Goal: Navigation & Orientation: Find specific page/section

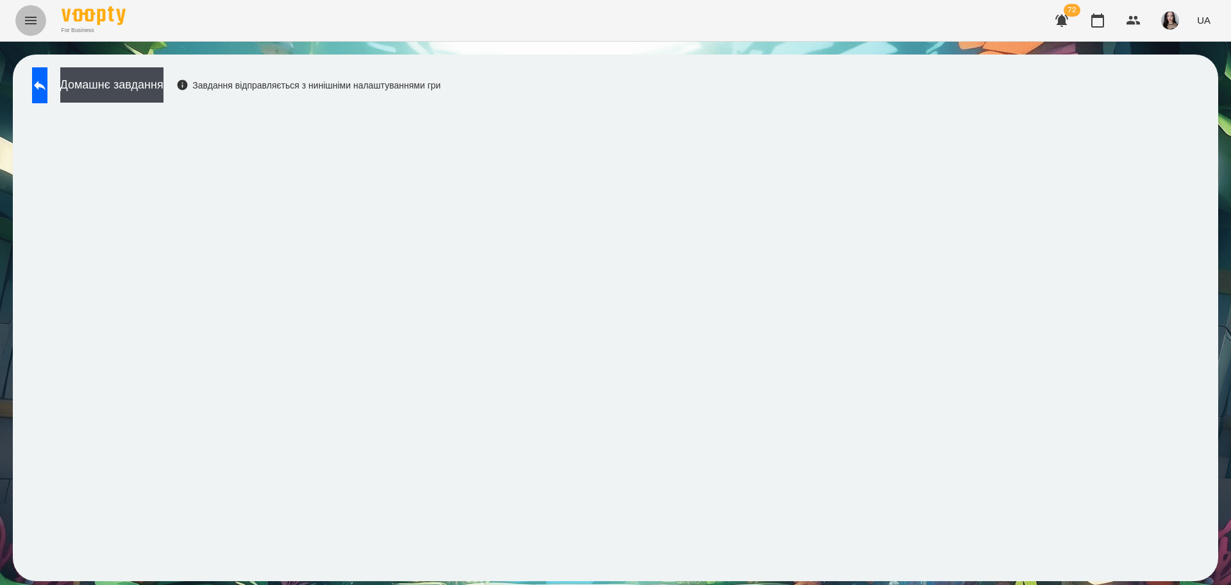
drag, startPoint x: 0, startPoint y: 0, endPoint x: 23, endPoint y: 19, distance: 30.0
click at [23, 19] on icon "Menu" at bounding box center [30, 20] width 15 height 15
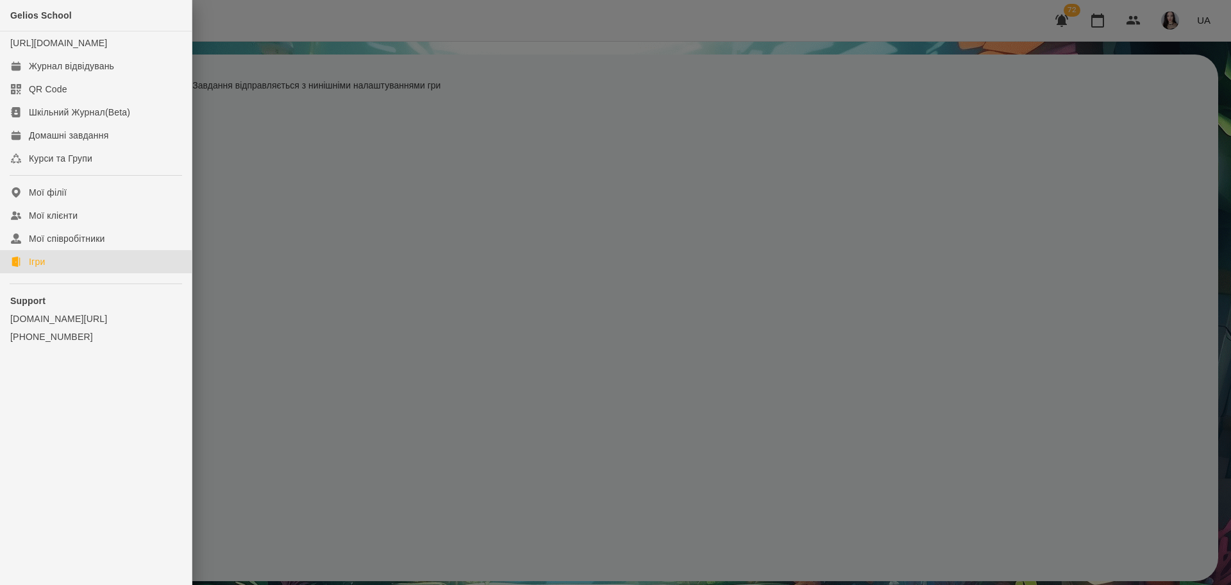
click at [36, 268] on div "Ігри" at bounding box center [37, 261] width 16 height 13
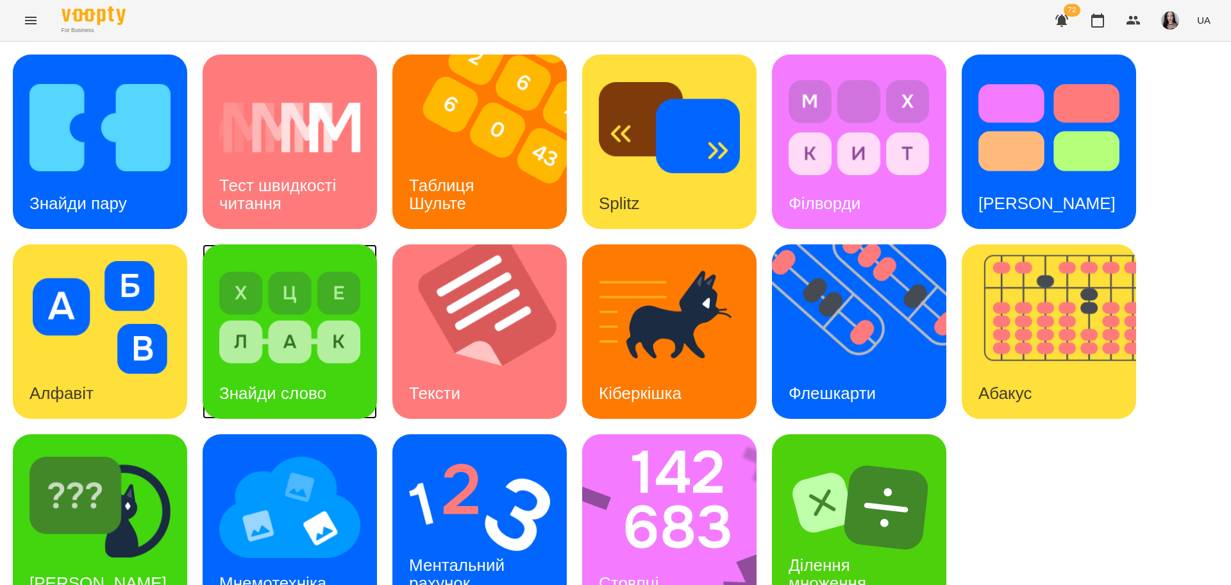
click at [324, 309] on img at bounding box center [289, 317] width 141 height 113
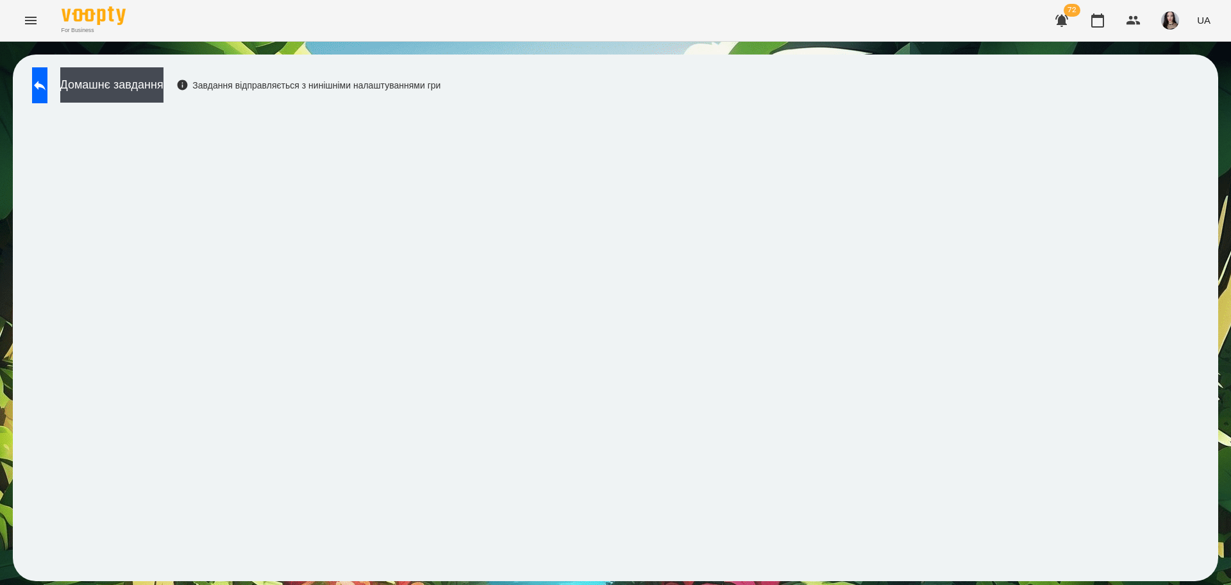
click at [30, 18] on icon "Menu" at bounding box center [30, 20] width 15 height 15
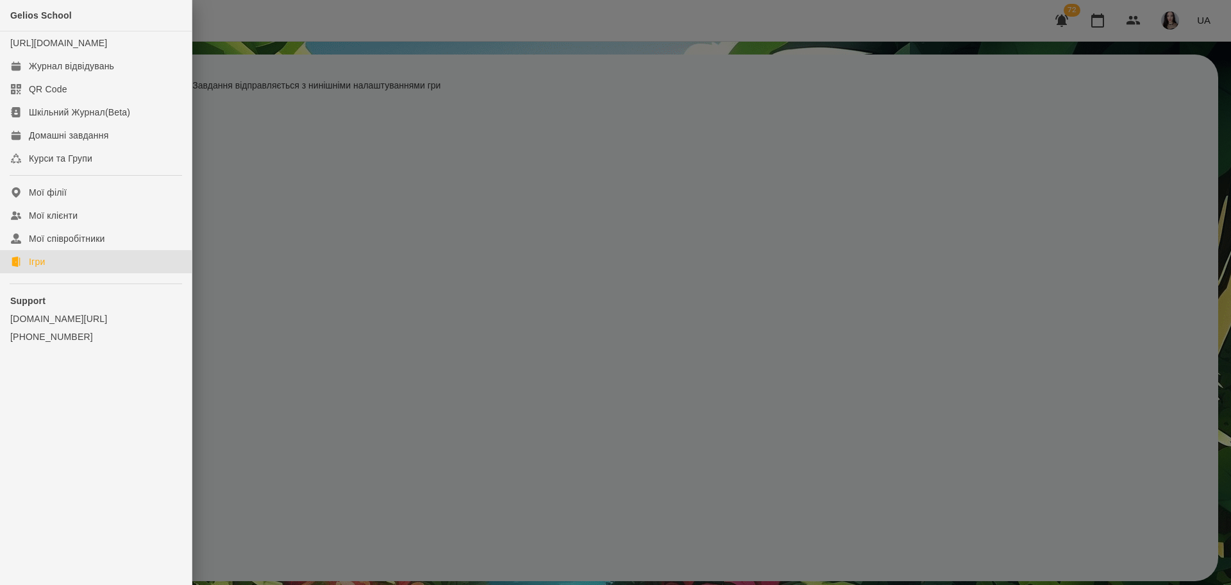
click at [42, 273] on link "Ігри" at bounding box center [96, 261] width 192 height 23
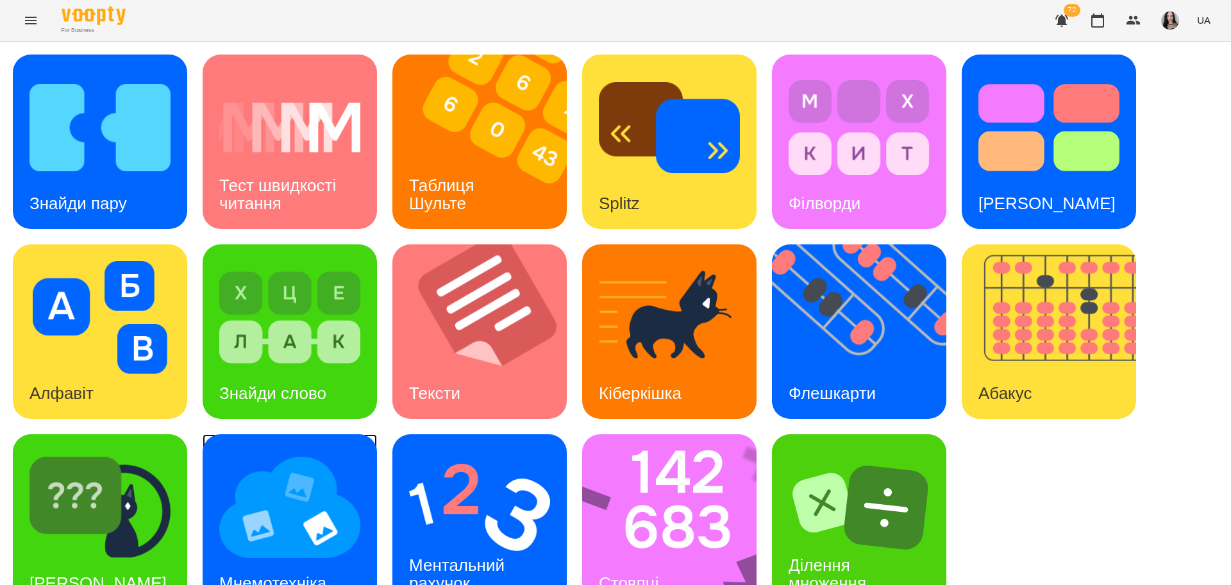
click at [322, 528] on img at bounding box center [289, 507] width 141 height 113
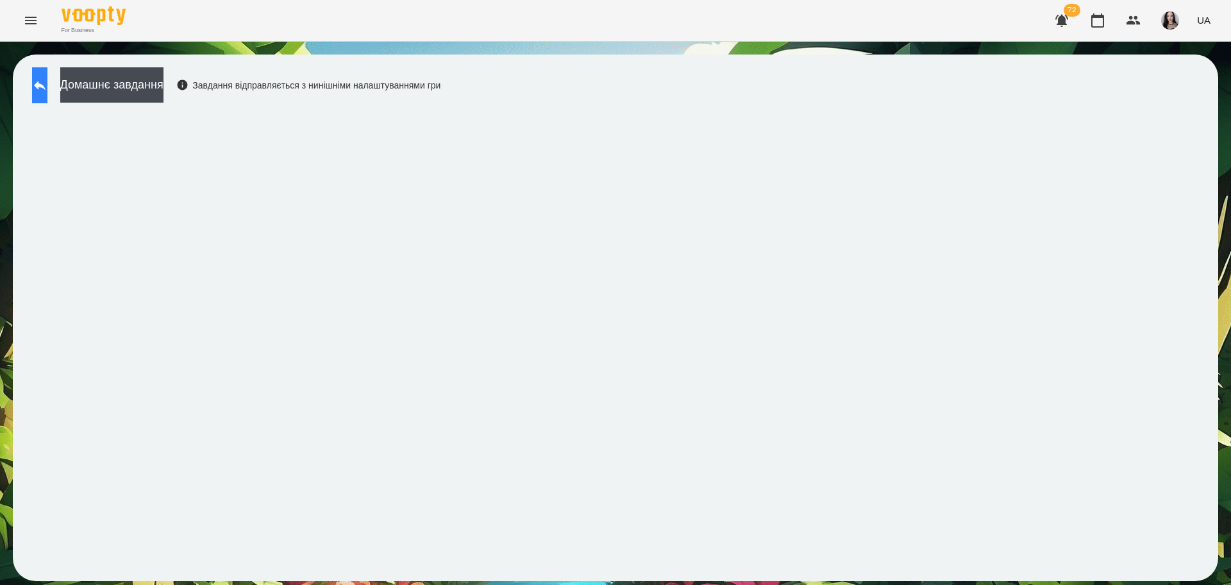
click at [42, 79] on button at bounding box center [39, 85] width 15 height 36
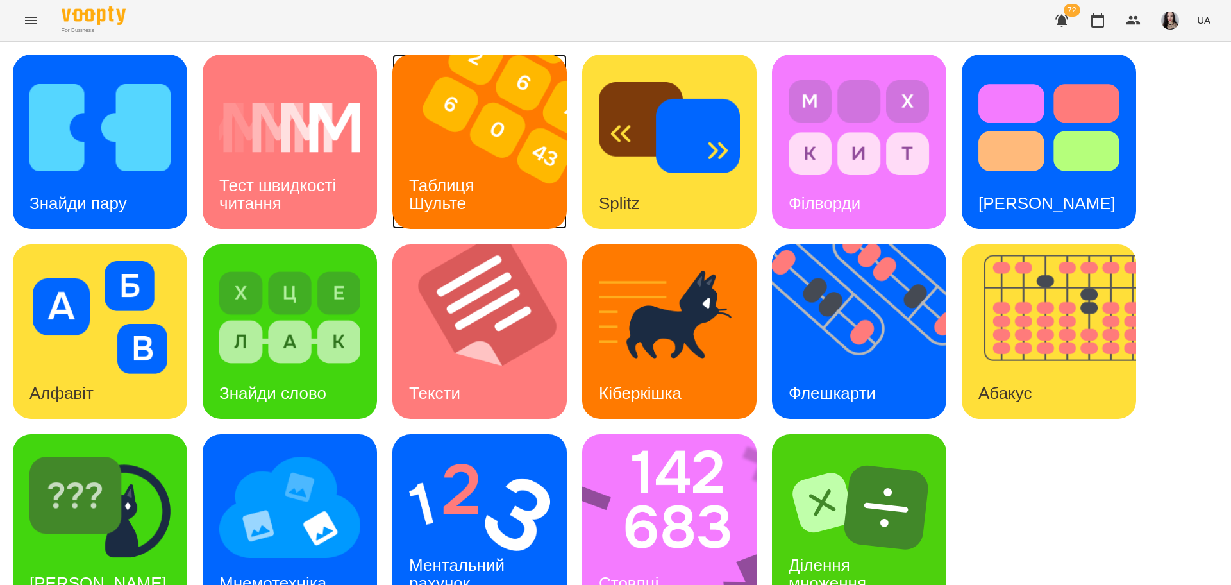
click at [427, 157] on img at bounding box center [487, 141] width 190 height 174
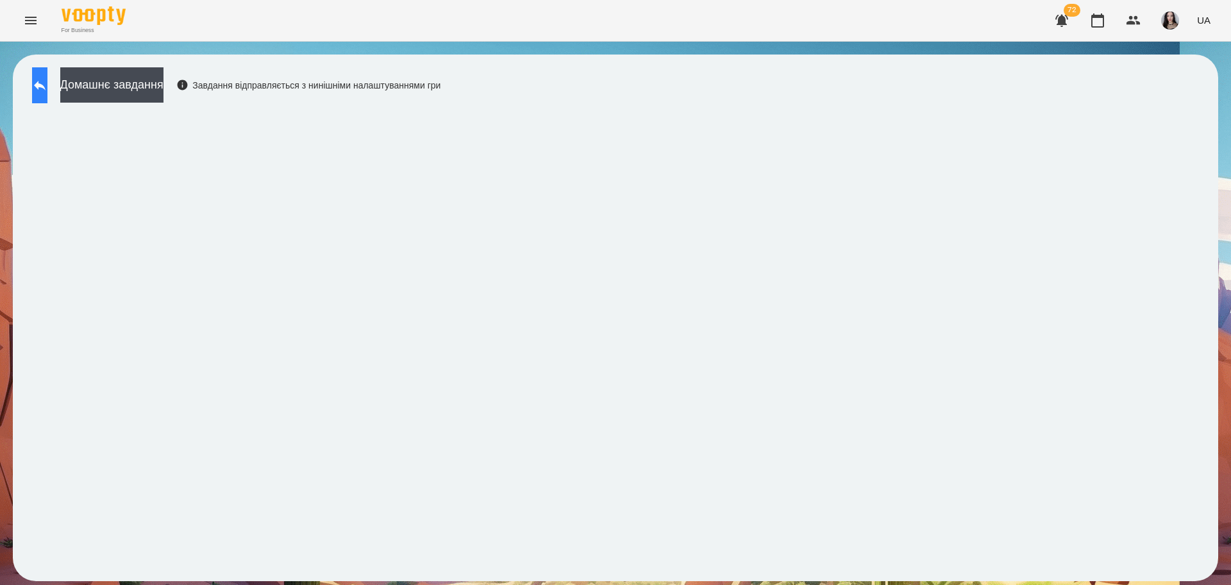
click at [47, 81] on icon at bounding box center [39, 85] width 15 height 15
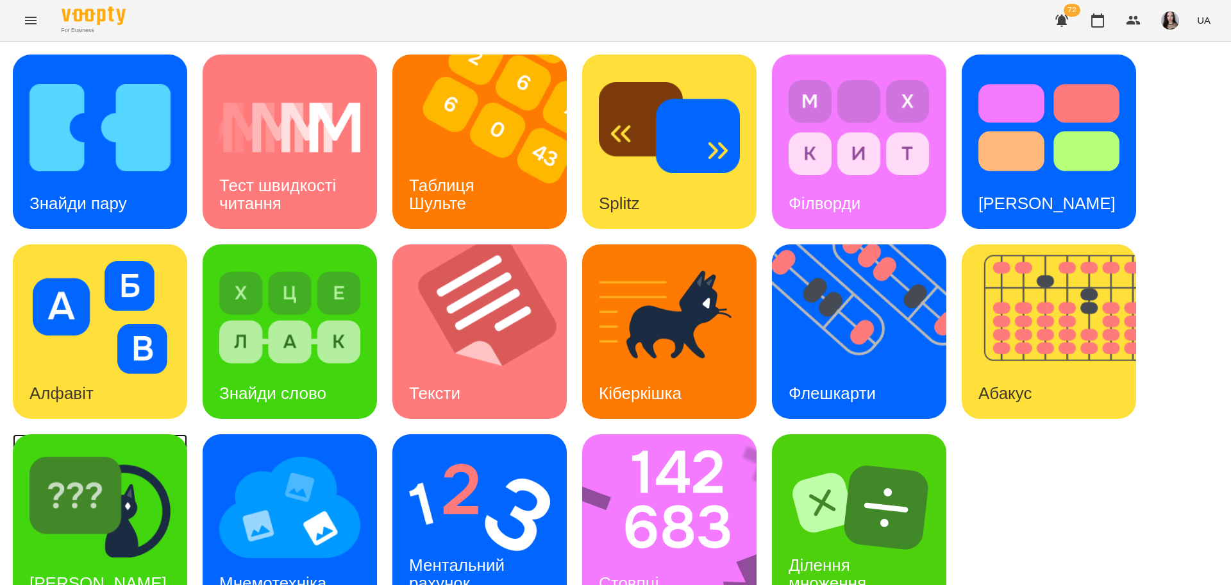
click at [36, 517] on img at bounding box center [99, 507] width 141 height 113
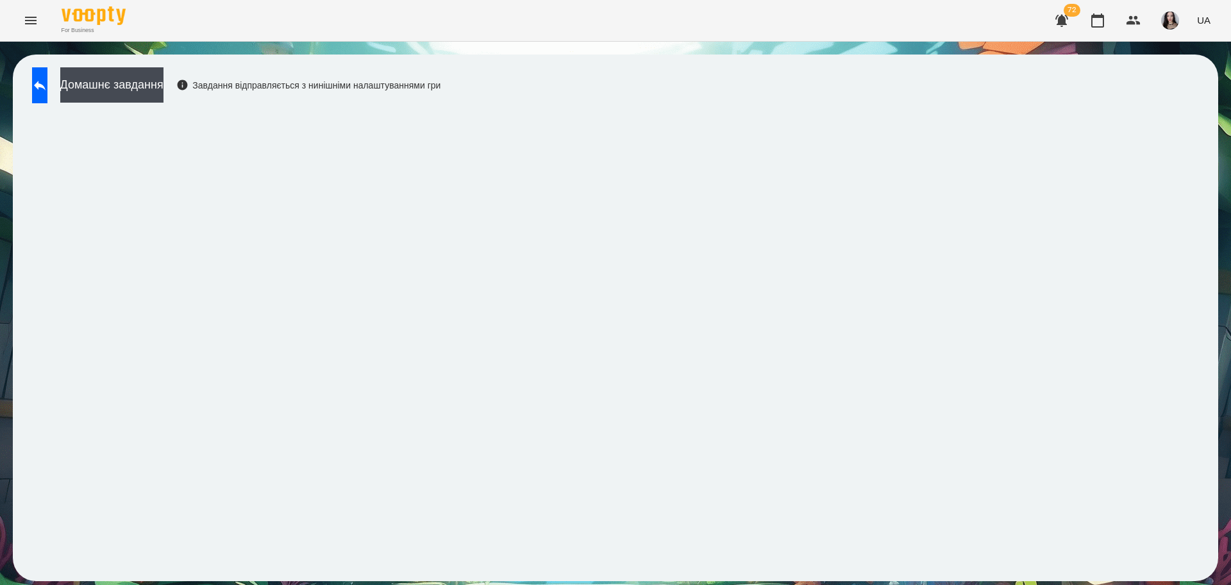
click at [0, 342] on div "Домашнє завдання Завдання відправляється з нинішніми налаштуваннями гри" at bounding box center [615, 318] width 1231 height 552
click at [25, 19] on icon "Menu" at bounding box center [30, 20] width 15 height 15
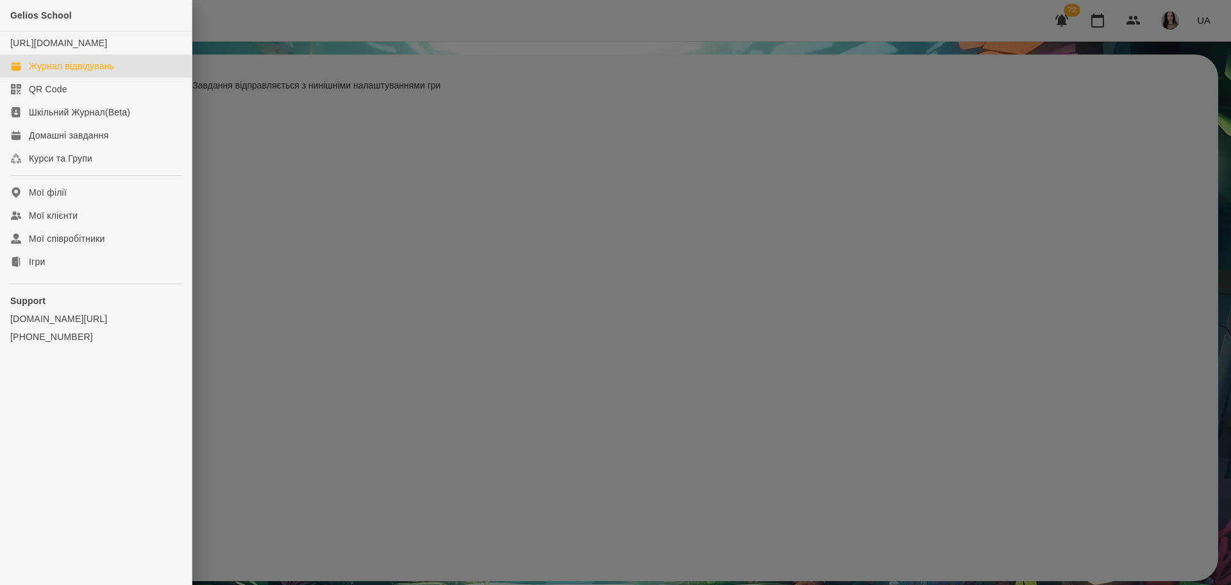
click at [82, 72] on div "Журнал відвідувань" at bounding box center [71, 66] width 85 height 13
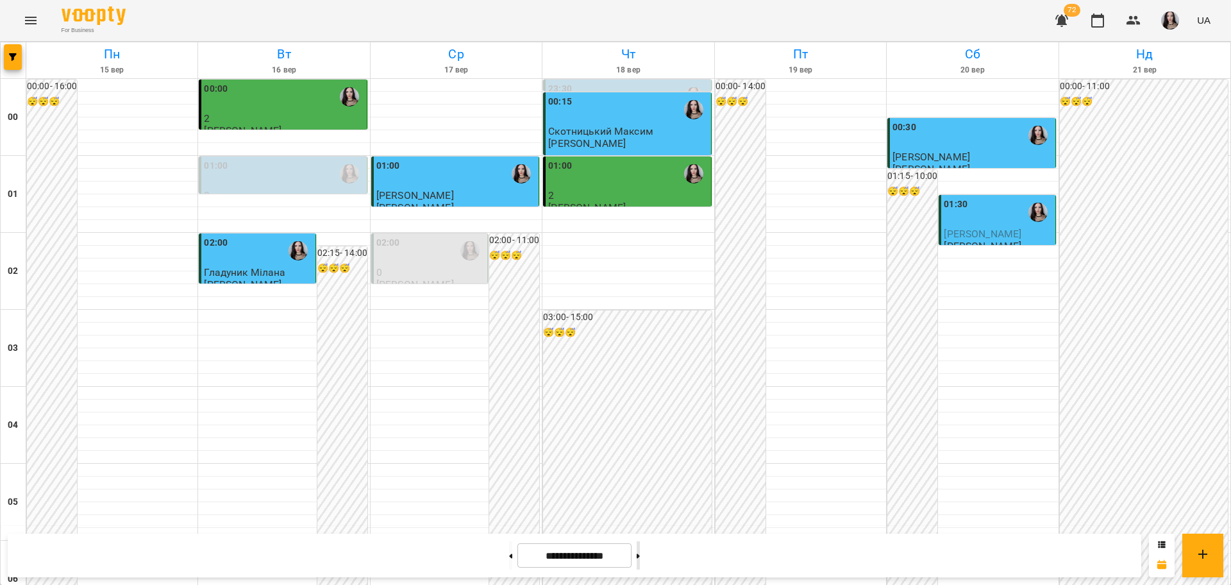
click at [640, 551] on button at bounding box center [638, 555] width 3 height 28
type input "**********"
